Goal: Obtain resource: Download file/media

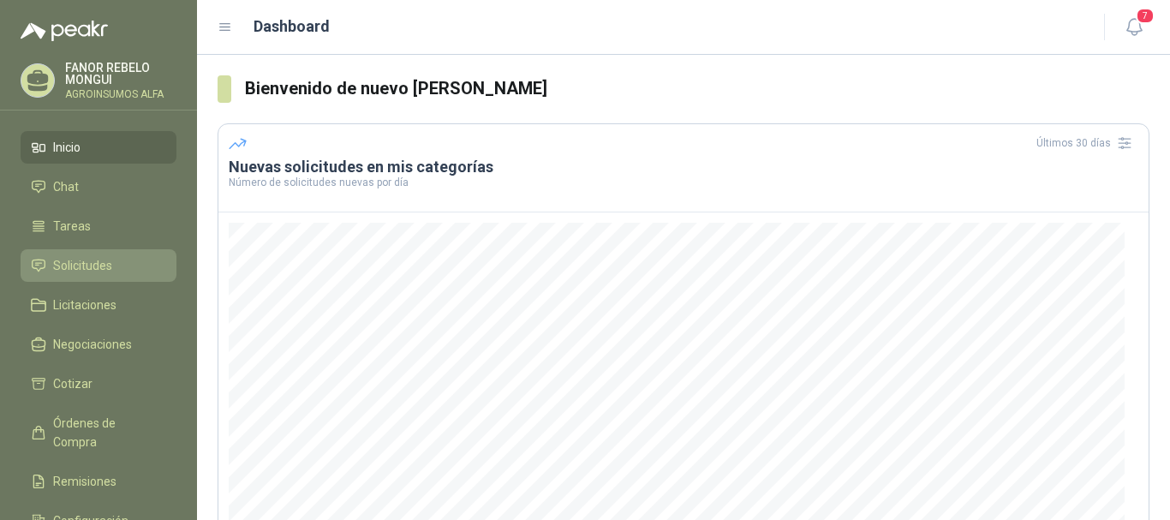
click at [67, 268] on span "Solicitudes" at bounding box center [82, 265] width 59 height 19
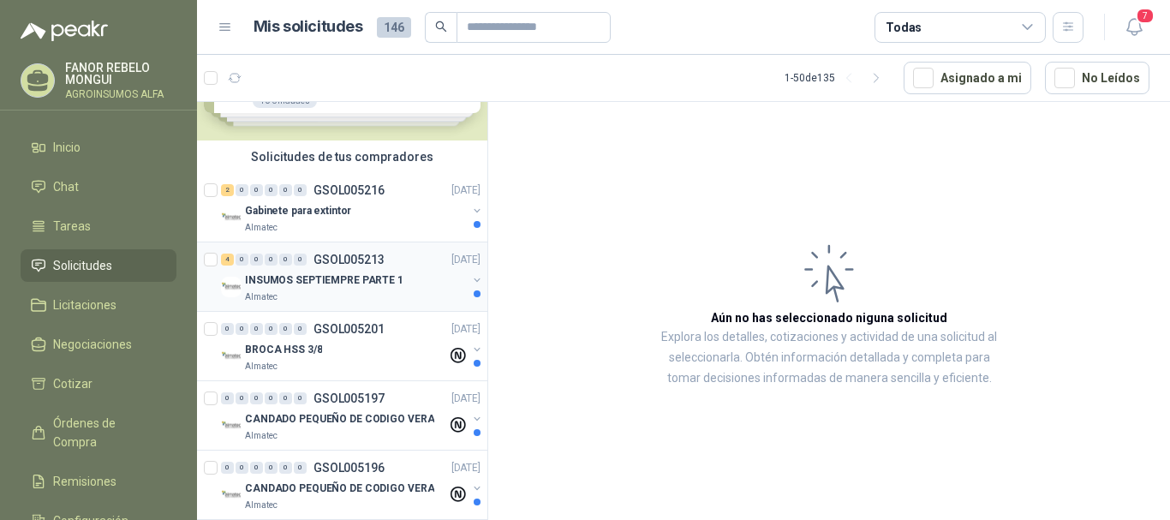
scroll to position [171, 0]
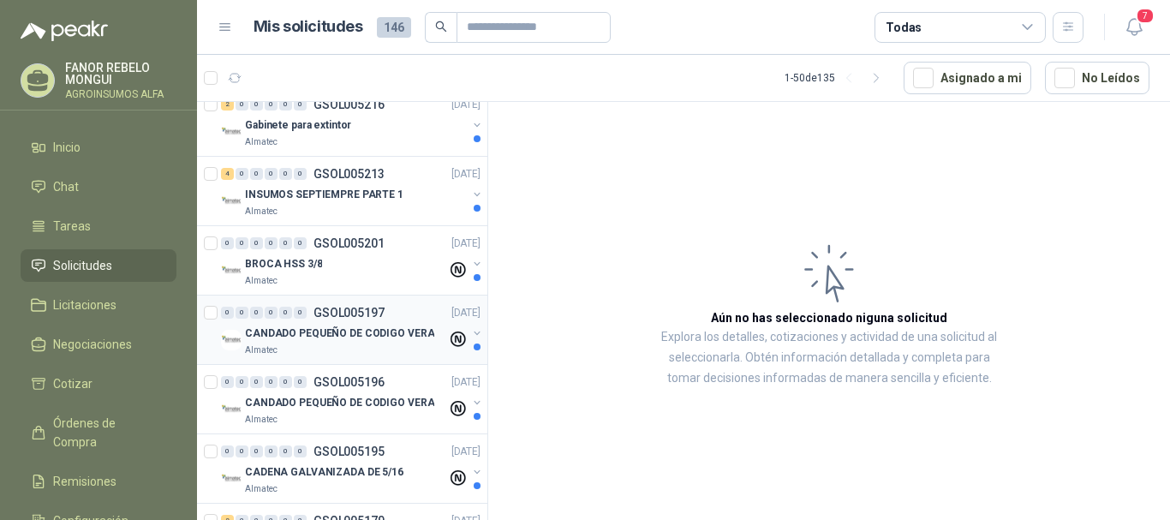
click at [315, 338] on p "CANDADO PEQUEÑO DE CODIGO VERA" at bounding box center [339, 334] width 189 height 16
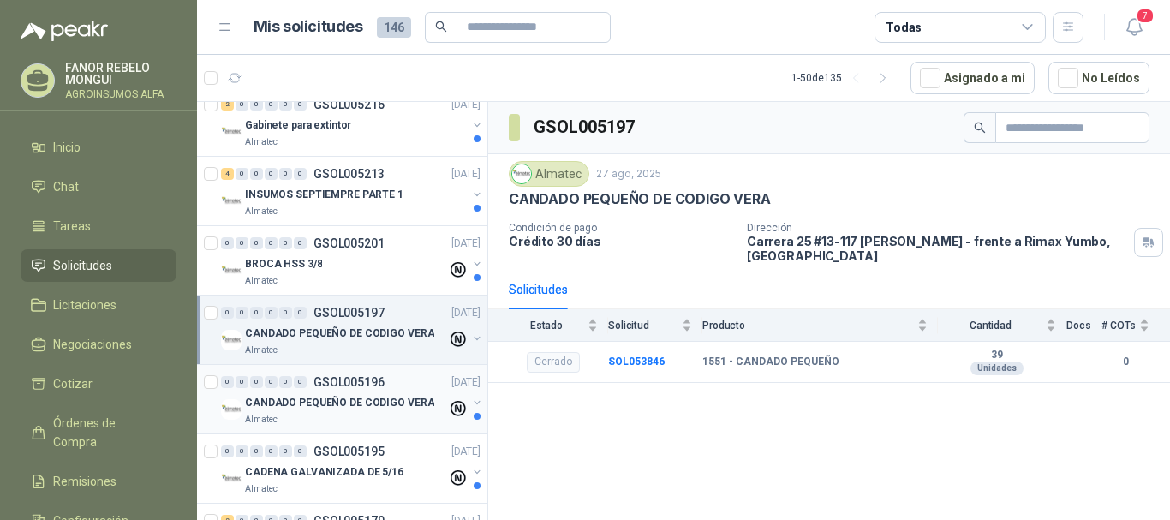
click at [296, 405] on p "CANDADO PEQUEÑO DE CODIGO VERA" at bounding box center [339, 403] width 189 height 16
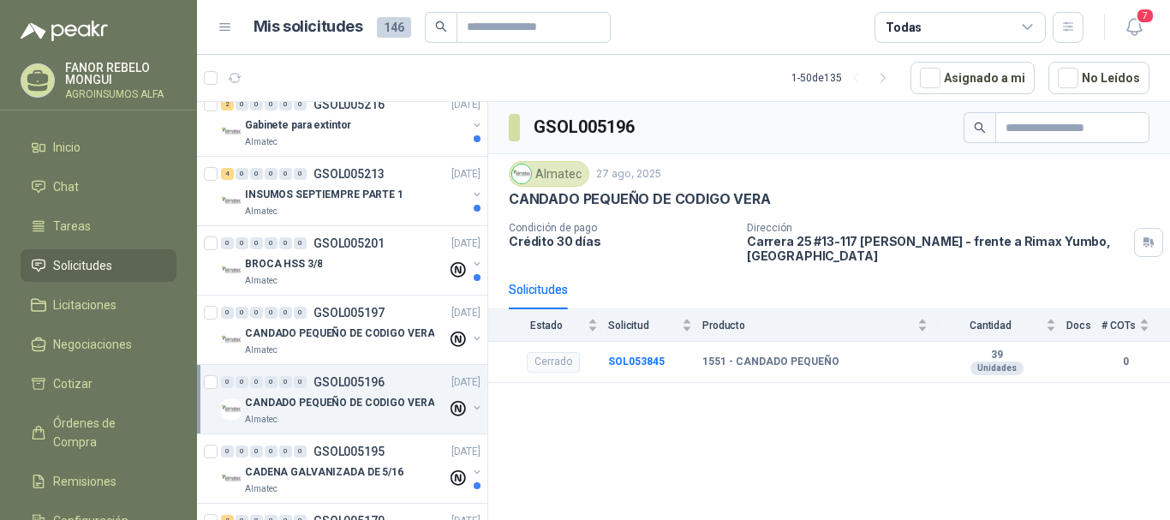
scroll to position [257, 0]
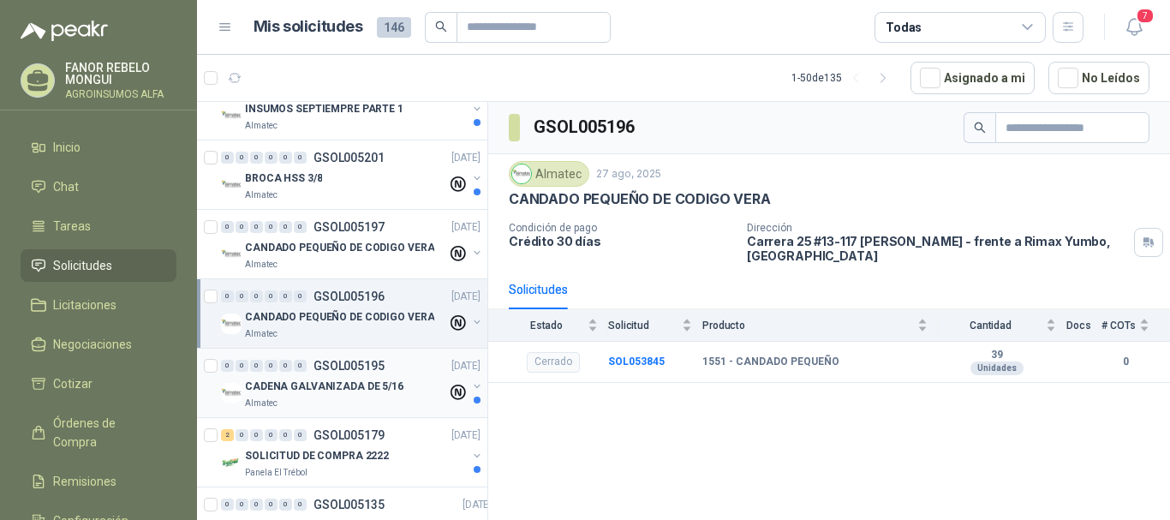
click at [325, 389] on p "CADENA GALVANIZADA DE 5/16" at bounding box center [324, 387] width 159 height 16
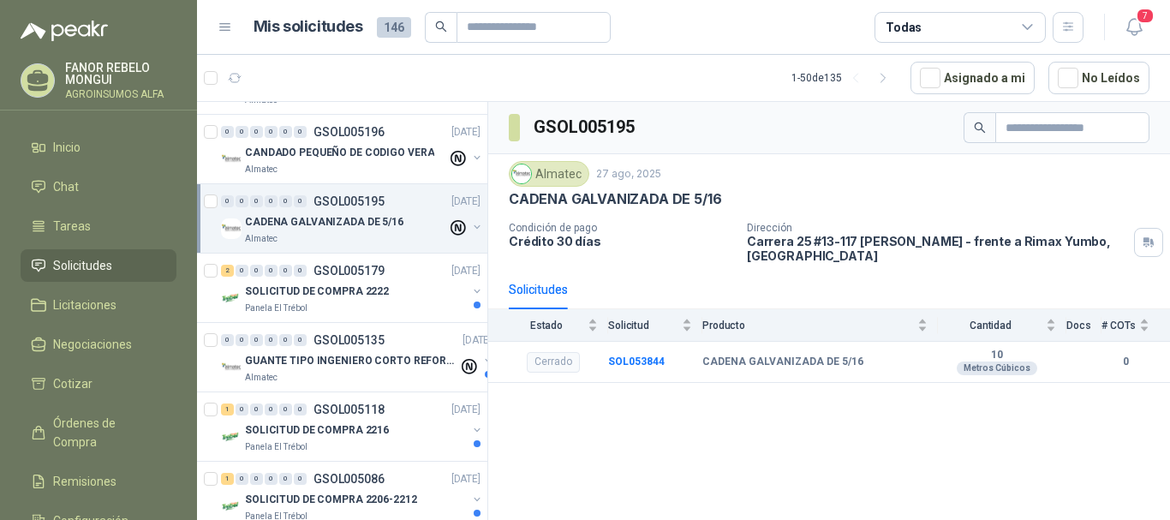
scroll to position [428, 0]
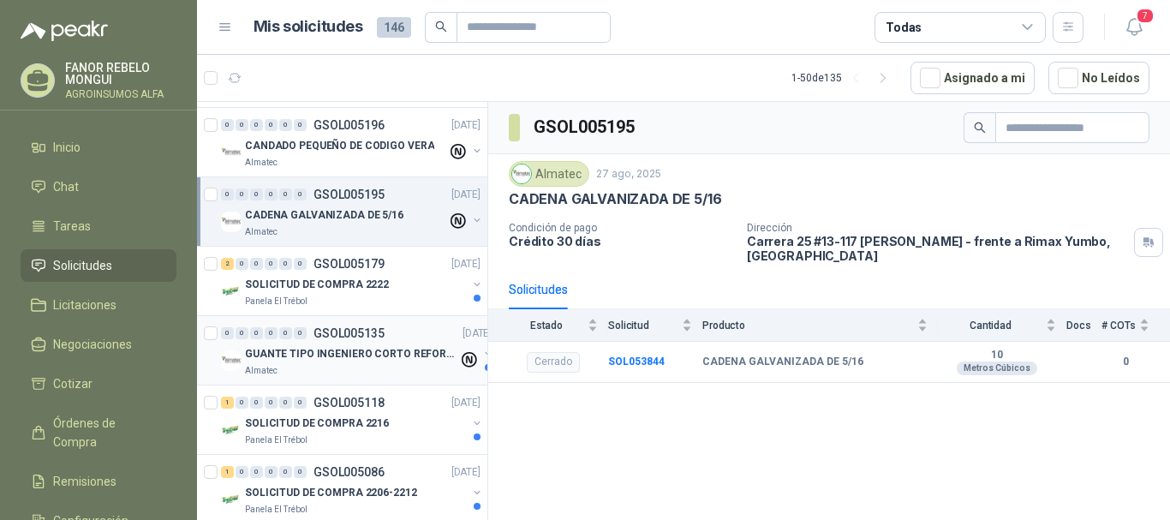
click at [335, 360] on p "GUANTE TIPO INGENIERO CORTO REFORZADO" at bounding box center [351, 354] width 213 height 16
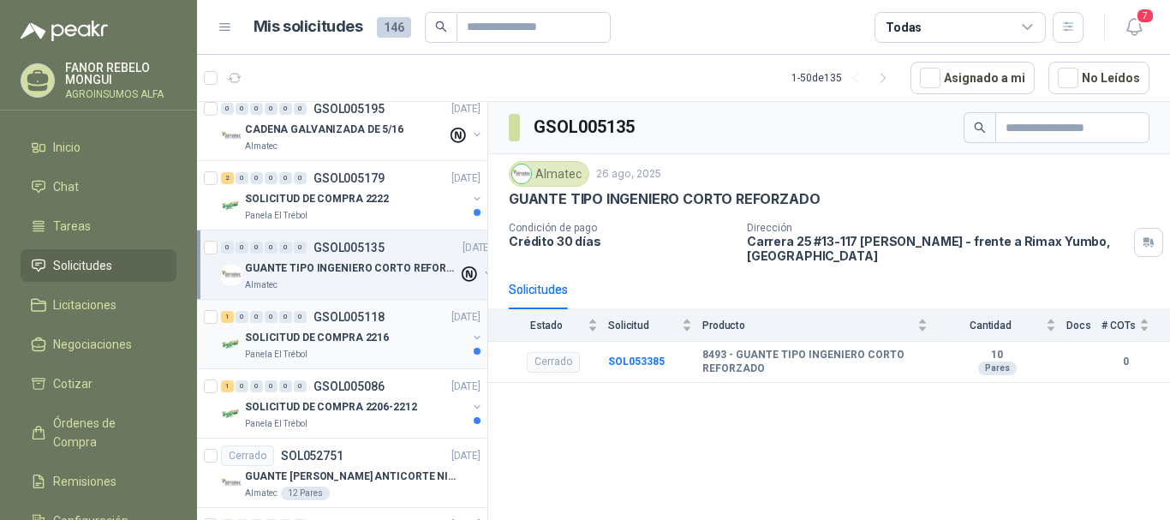
scroll to position [600, 0]
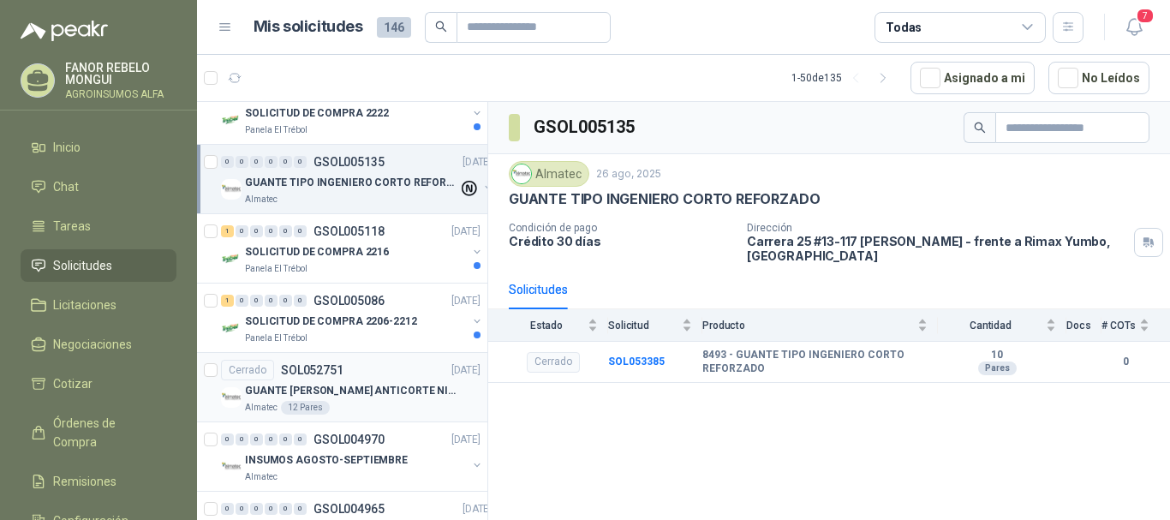
click at [335, 388] on p "GUANTE [PERSON_NAME] ANTICORTE NIV 5 TALLA L" at bounding box center [351, 391] width 213 height 16
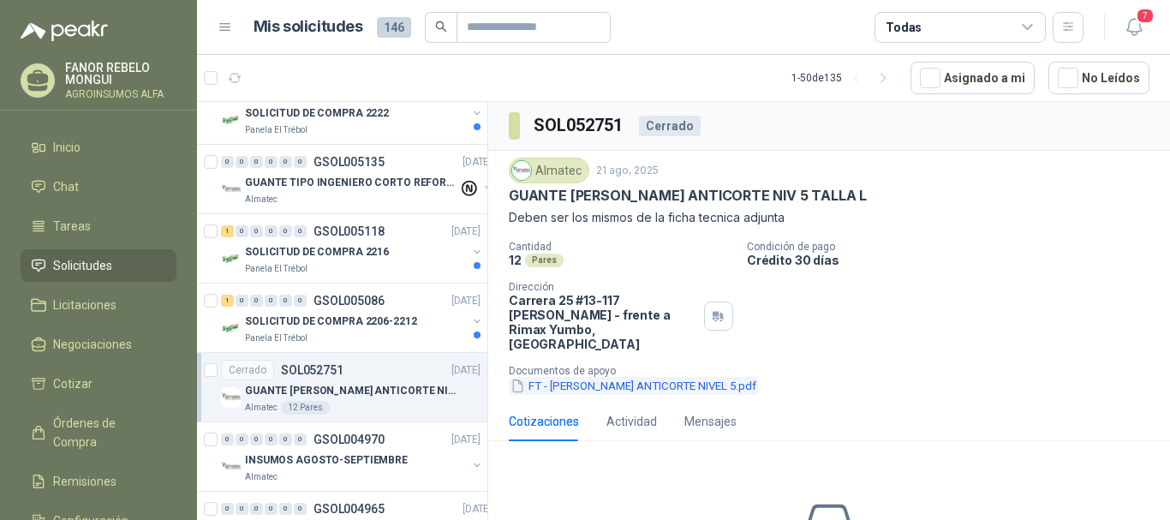
click at [607, 377] on button "FT - [PERSON_NAME] ANTICORTE NIVEL 5.pdf" at bounding box center [633, 386] width 249 height 18
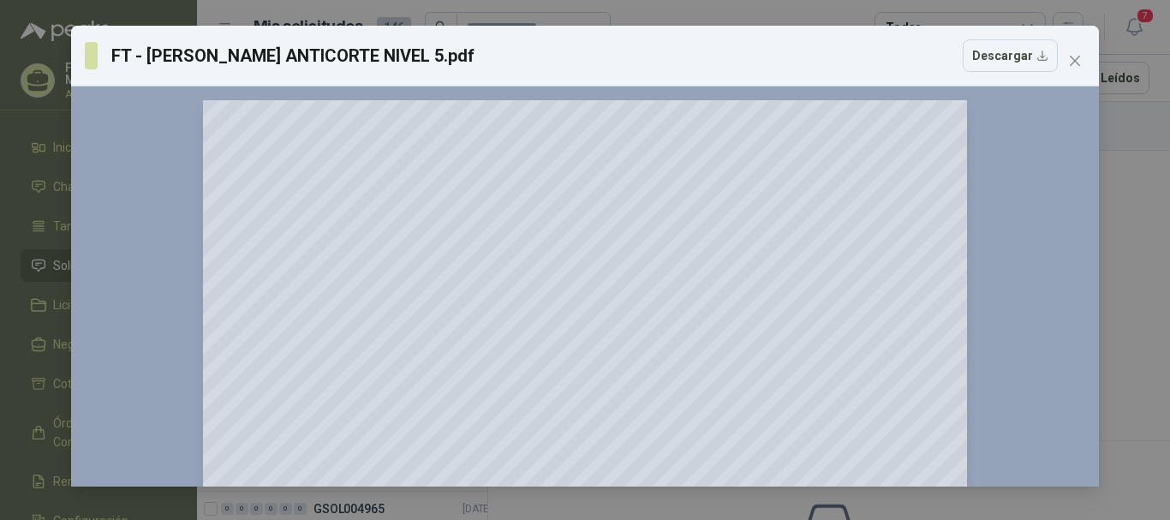
drag, startPoint x: 1080, startPoint y: 60, endPoint x: 1030, endPoint y: 83, distance: 55.6
click at [1030, 83] on div "FT - [PERSON_NAME] ANTICORTE NIVEL 5.pdf Descargar 150 %" at bounding box center [585, 256] width 1028 height 461
click at [1081, 66] on icon "close" at bounding box center [1075, 61] width 14 height 14
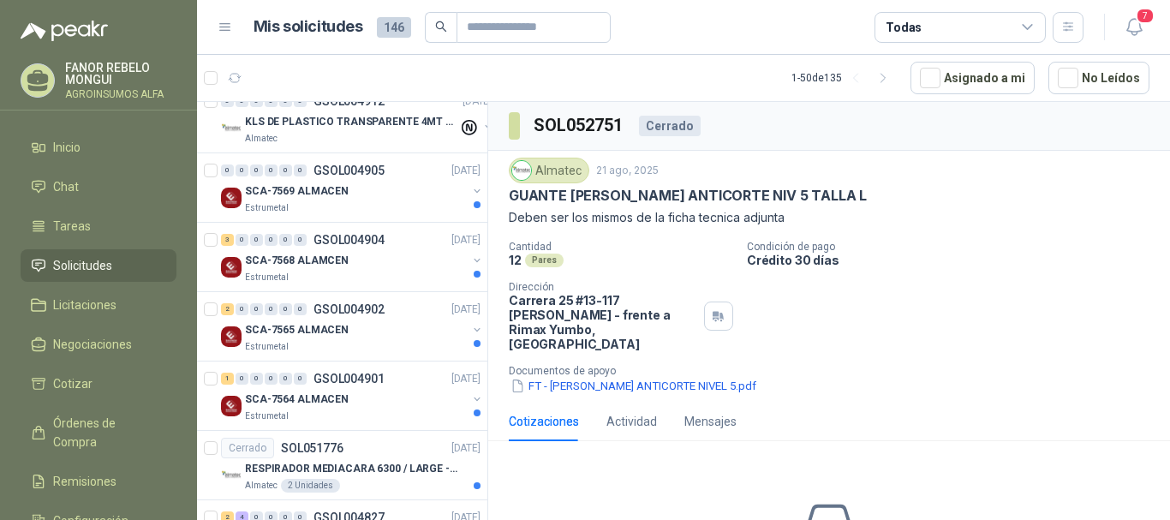
scroll to position [857, 0]
